Goal: Obtain resource: Obtain resource

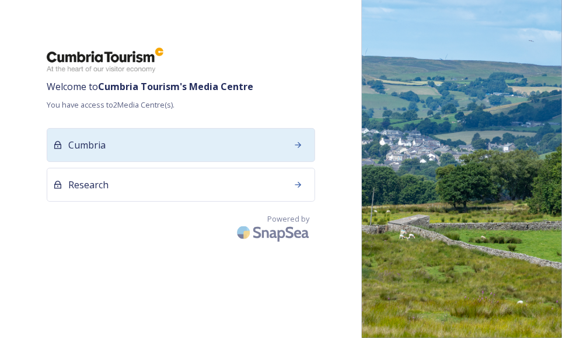
click at [188, 140] on div "Cumbria" at bounding box center [181, 145] width 269 height 34
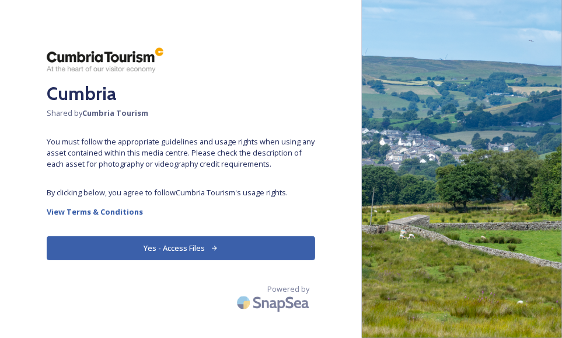
click at [237, 242] on button "Yes - Access Files" at bounding box center [181, 248] width 269 height 24
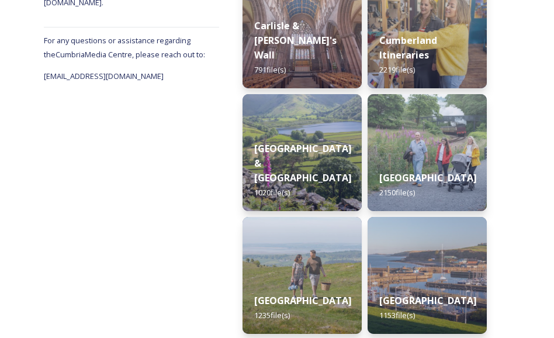
scroll to position [234, 0]
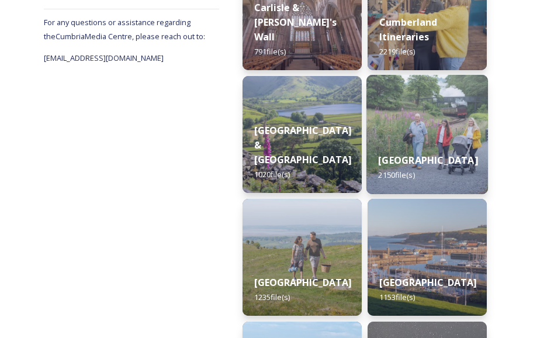
click at [412, 123] on img at bounding box center [426, 134] width 121 height 119
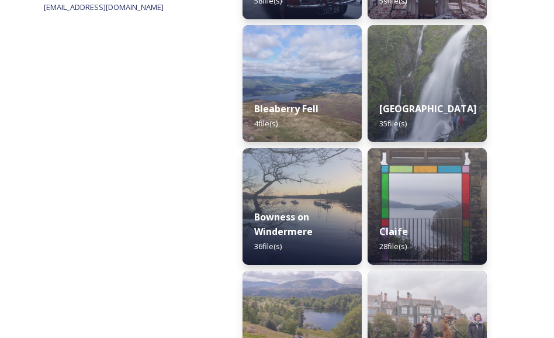
scroll to position [292, 0]
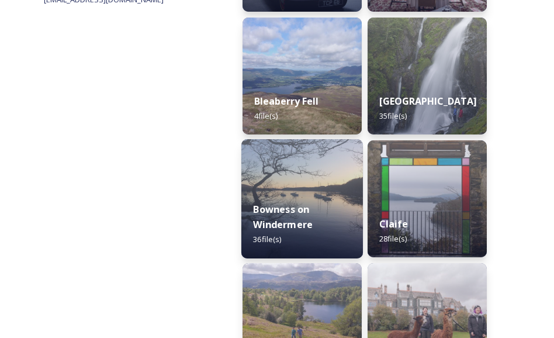
click at [320, 178] on img at bounding box center [301, 198] width 121 height 119
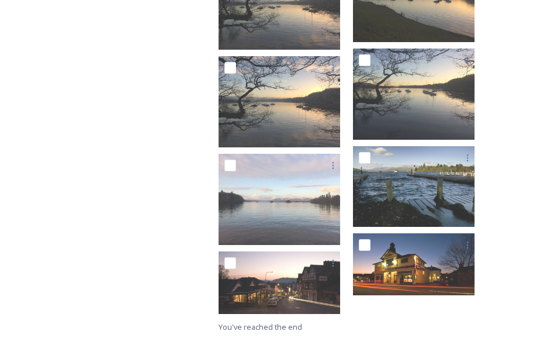
scroll to position [1699, 0]
